Goal: Task Accomplishment & Management: Use online tool/utility

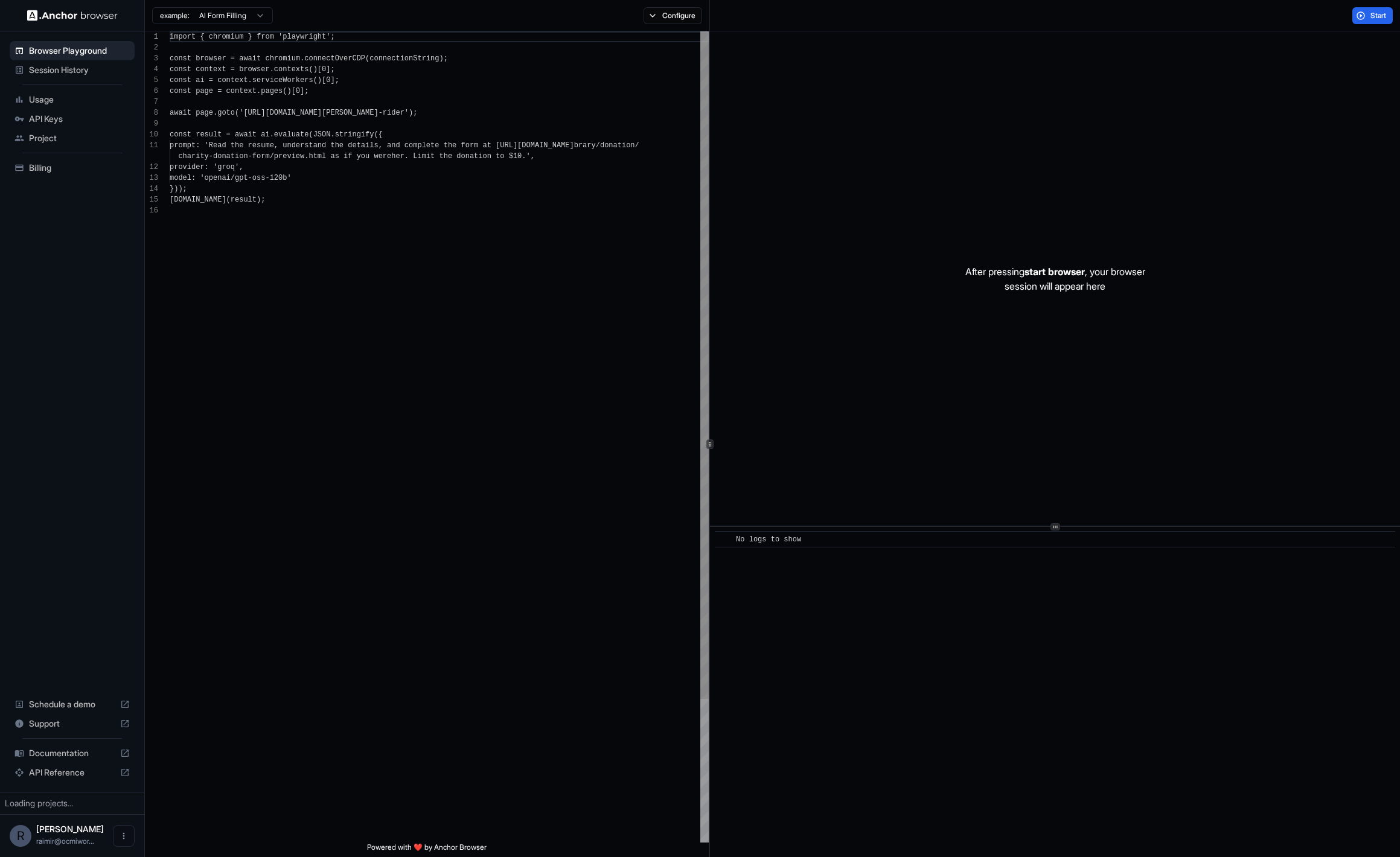
scroll to position [109, 0]
click at [1350, 16] on div "Start" at bounding box center [1372, 15] width 55 height 17
click at [1367, 13] on button "Start" at bounding box center [1372, 15] width 40 height 17
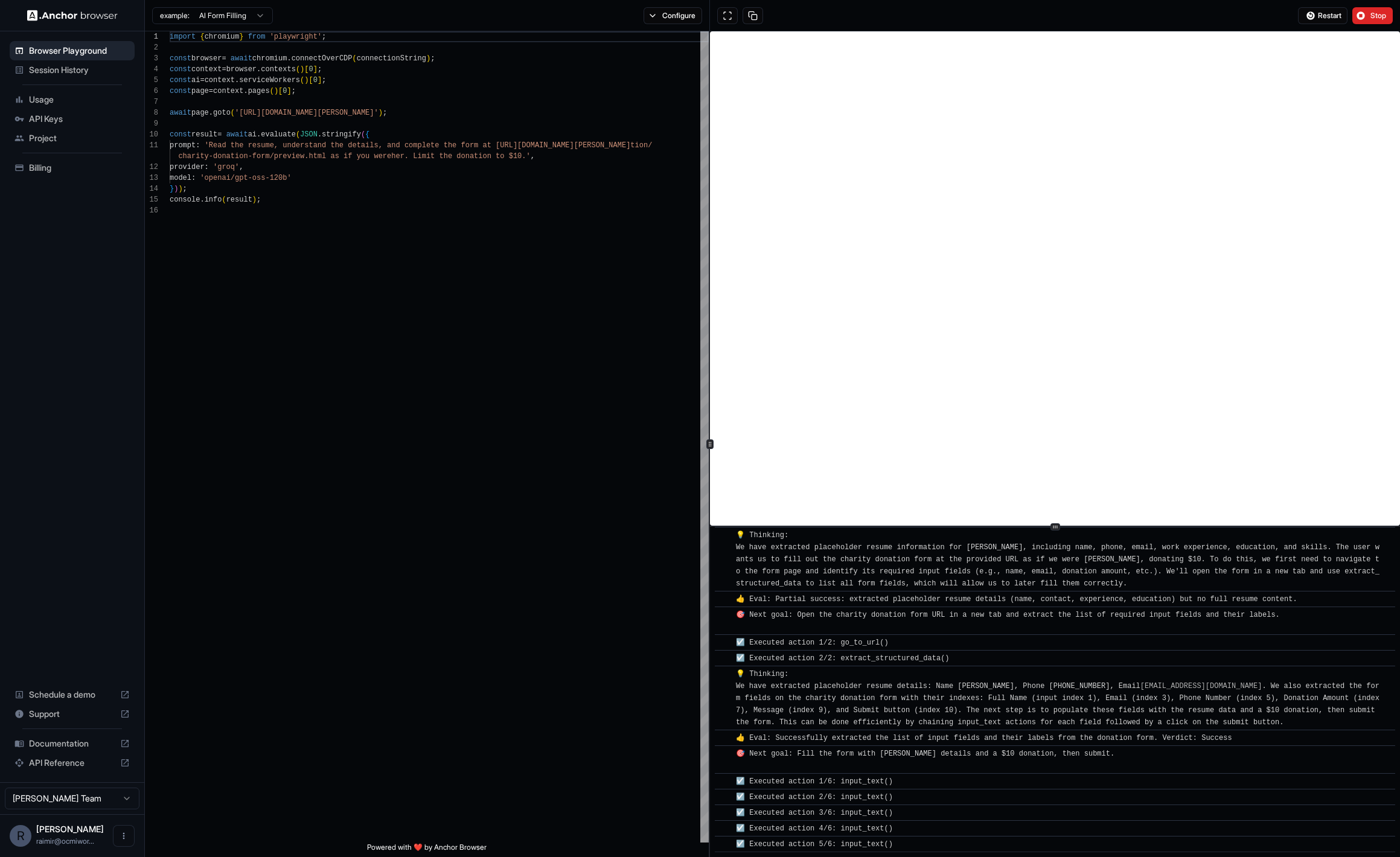
scroll to position [174, 0]
